Goal: Navigation & Orientation: Go to known website

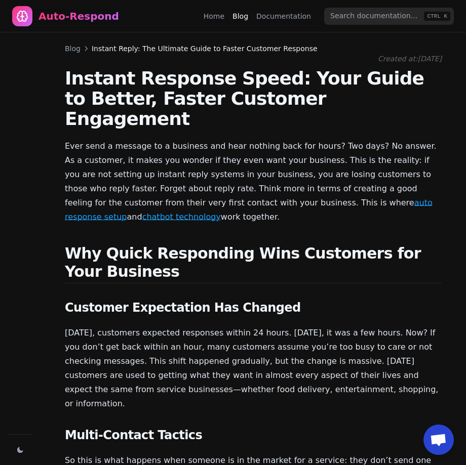
scroll to position [524, 0]
click at [61, 23] on div "Auto-Respond" at bounding box center [78, 16] width 81 height 14
